Goal: Information Seeking & Learning: Find specific fact

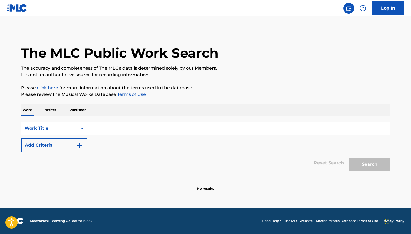
click at [111, 127] on input "Search Form" at bounding box center [238, 128] width 303 height 13
click at [79, 113] on p "Publisher" at bounding box center [78, 109] width 20 height 11
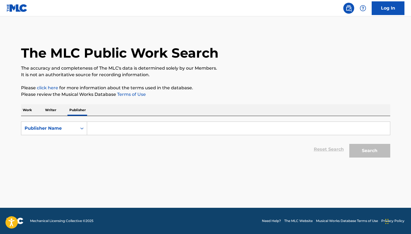
click at [106, 126] on input "Search Form" at bounding box center [238, 128] width 303 height 13
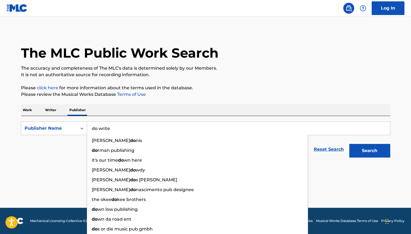
click at [350, 144] on button "Search" at bounding box center [370, 151] width 41 height 14
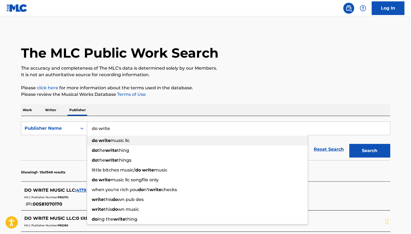
click at [124, 144] on div "do write music llc" at bounding box center [197, 141] width 221 height 10
type input "do write music llc"
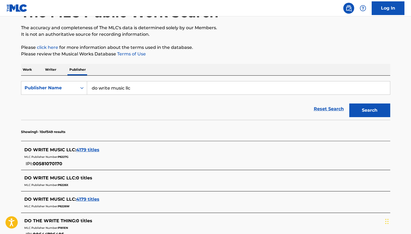
scroll to position [43, 0]
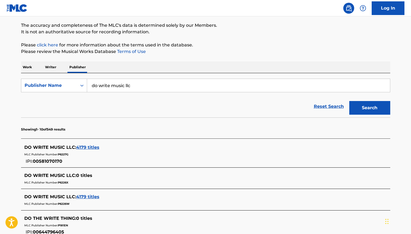
click at [87, 148] on span "4179 titles" at bounding box center [87, 147] width 23 height 5
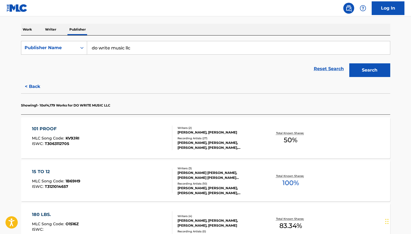
scroll to position [0, 0]
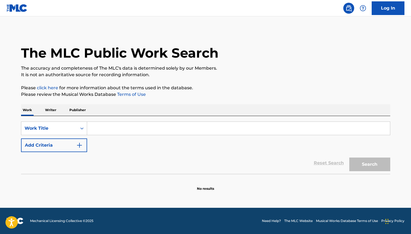
click at [105, 134] on input "Search Form" at bounding box center [238, 128] width 303 height 13
click at [81, 109] on p "Publisher" at bounding box center [78, 109] width 20 height 11
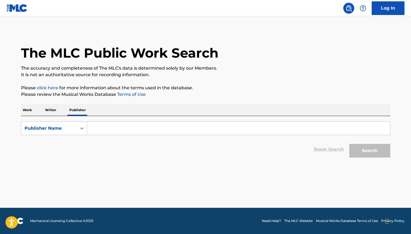
click at [108, 131] on input "Search Form" at bounding box center [238, 128] width 303 height 13
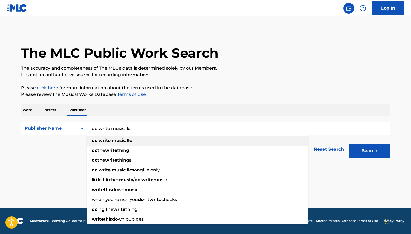
type input "do write music llc"
click at [116, 140] on strong "music" at bounding box center [119, 140] width 14 height 5
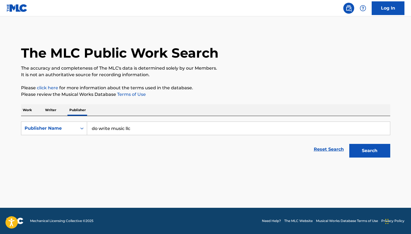
click at [34, 111] on div "Work Writer Publisher" at bounding box center [206, 109] width 370 height 11
click at [30, 110] on p "Work" at bounding box center [27, 109] width 13 height 11
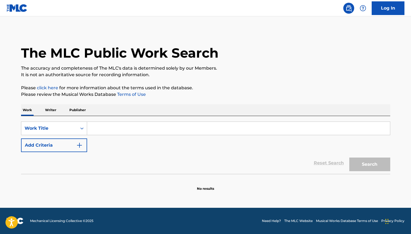
click at [97, 128] on input "Search Form" at bounding box center [238, 128] width 303 height 13
type input "d"
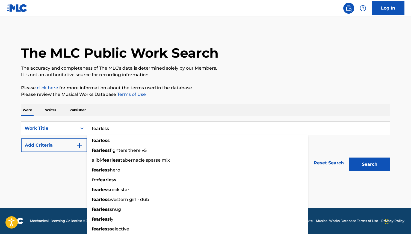
type input "fearless"
click at [62, 150] on button "Add Criteria" at bounding box center [54, 146] width 66 height 14
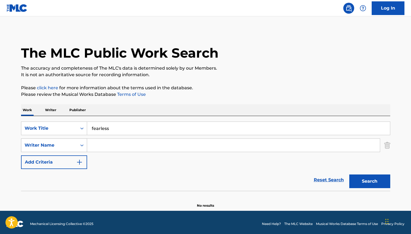
click at [75, 144] on div "Writer Name" at bounding box center [49, 145] width 56 height 10
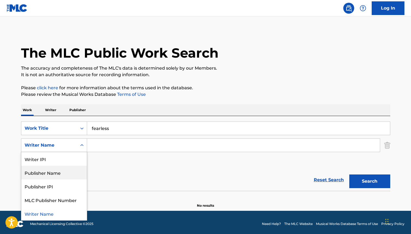
click at [75, 176] on div "Publisher Name" at bounding box center [54, 173] width 66 height 14
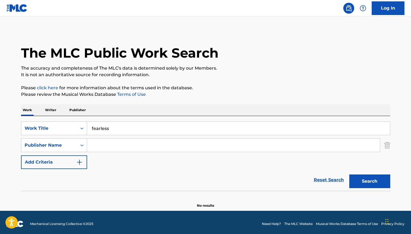
click at [126, 153] on div "SearchWithCriteria1f249731-3f9c-422f-9271-cd9996576f91 Work Title fearless Sear…" at bounding box center [206, 146] width 370 height 48
click at [131, 147] on input "Search Form" at bounding box center [233, 145] width 293 height 13
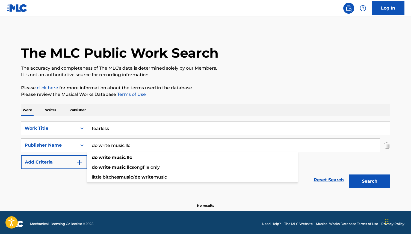
type input "do write music llc"
click at [350, 175] on button "Search" at bounding box center [370, 182] width 41 height 14
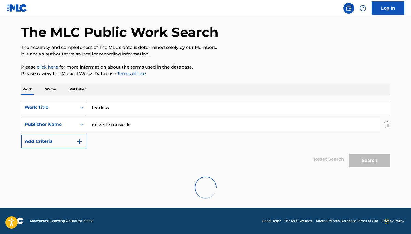
scroll to position [3, 0]
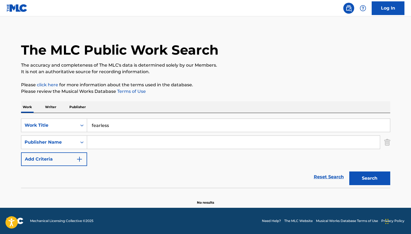
click at [177, 129] on input "fearless" at bounding box center [238, 125] width 303 height 13
click at [156, 141] on input "Search Form" at bounding box center [233, 142] width 293 height 13
type input "do write"
click at [369, 177] on button "Search" at bounding box center [370, 179] width 41 height 14
click at [115, 138] on input "do write" at bounding box center [233, 142] width 293 height 13
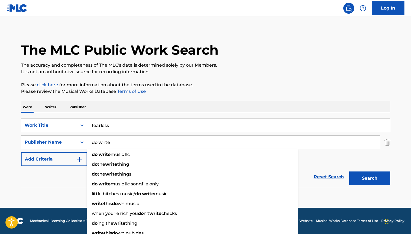
click at [115, 138] on input "do write" at bounding box center [233, 142] width 293 height 13
click at [53, 104] on p "Writer" at bounding box center [50, 106] width 14 height 11
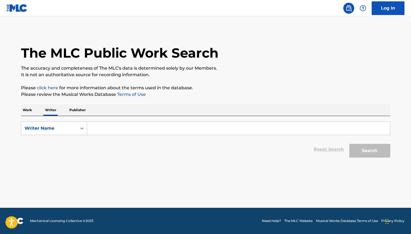
click at [75, 106] on p "Publisher" at bounding box center [78, 109] width 20 height 11
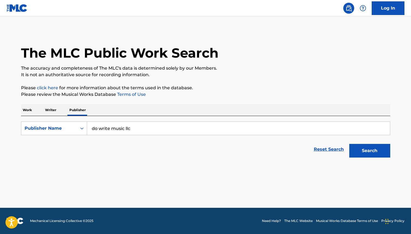
click at [364, 147] on button "Search" at bounding box center [370, 151] width 41 height 14
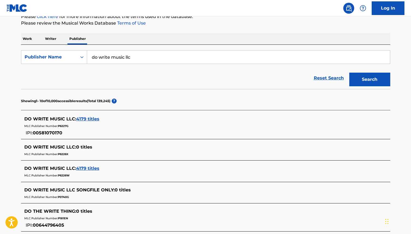
scroll to position [93, 0]
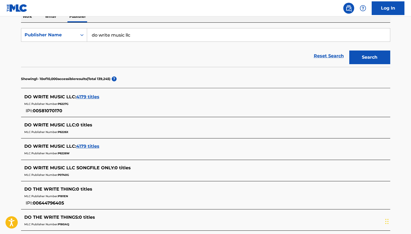
click at [89, 91] on div "DO WRITE MUSIC LLC : 4179 titles MLC Publisher Number: P6227G IPI: 00581070170" at bounding box center [206, 104] width 370 height 26
click at [89, 95] on span "4179 titles" at bounding box center [87, 96] width 23 height 5
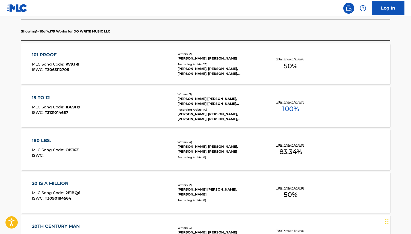
scroll to position [134, 0]
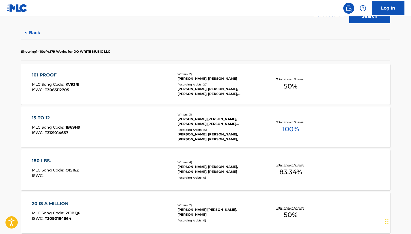
click at [105, 84] on div "101 PROOF MLC Song Code : KV9JRI ISWC : T3063112705" at bounding box center [102, 84] width 140 height 25
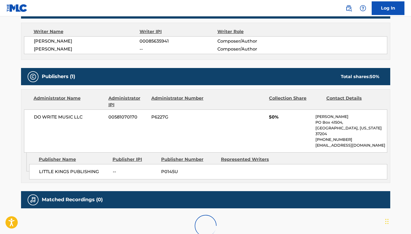
scroll to position [220, 0]
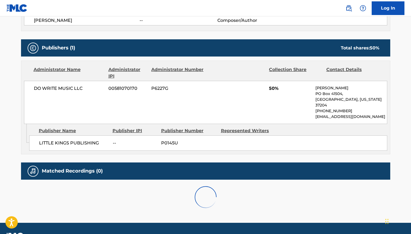
click at [105, 84] on div "DO WRITE MUSIC LLC 00581070170 P6227G 50% Marghie Evans PO Box 41504, Nashville…" at bounding box center [206, 102] width 364 height 43
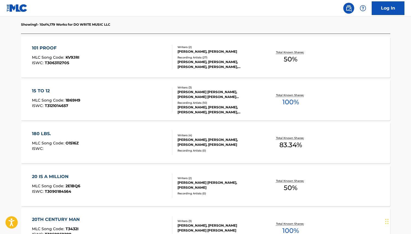
scroll to position [204, 0]
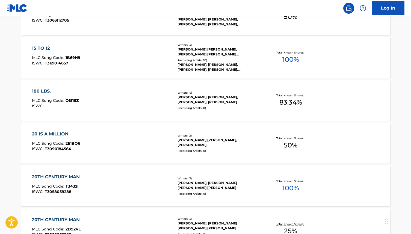
click at [78, 157] on div "20 IS A MILLION MLC Song Code : 2E1BQ6 ISWC : T3090184564 Writers ( 2 ) VICTORI…" at bounding box center [206, 143] width 370 height 41
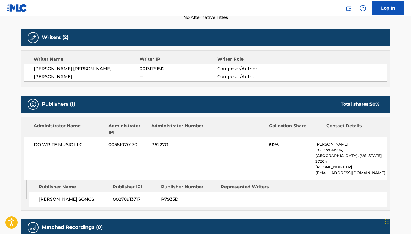
scroll to position [202, 0]
